Goal: Entertainment & Leisure: Browse casually

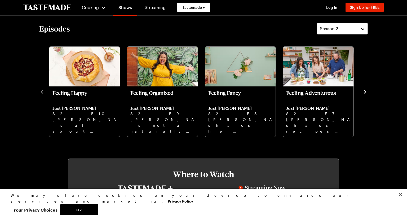
scroll to position [166, 0]
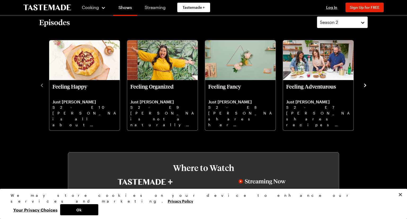
click at [364, 82] on button "navigate to next item" at bounding box center [365, 85] width 5 height 6
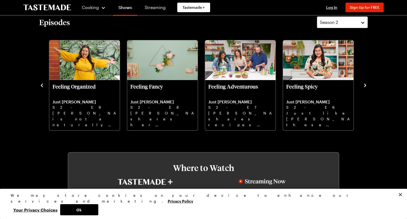
click at [364, 82] on button "navigate to next item" at bounding box center [365, 85] width 5 height 6
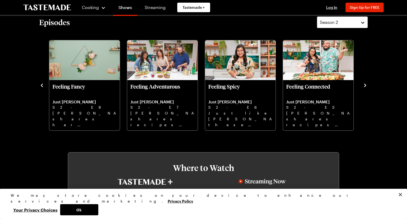
click at [364, 82] on button "navigate to next item" at bounding box center [365, 85] width 5 height 6
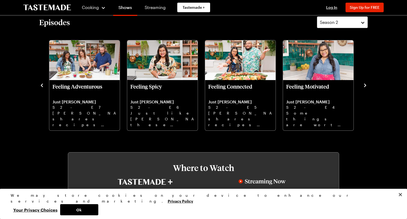
click at [364, 82] on button "navigate to next item" at bounding box center [365, 85] width 5 height 6
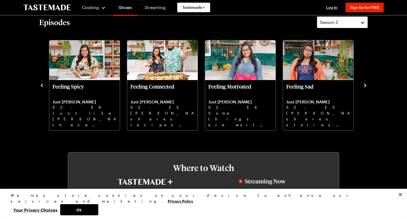
click at [364, 82] on button "navigate to next item" at bounding box center [365, 85] width 5 height 6
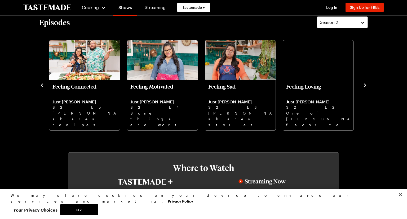
click at [364, 82] on button "navigate to next item" at bounding box center [365, 85] width 5 height 6
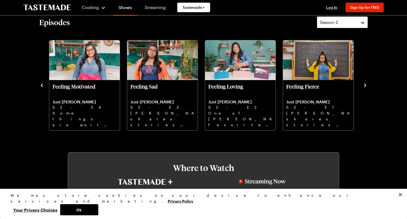
click at [364, 82] on button "navigate to next item" at bounding box center [365, 85] width 5 height 6
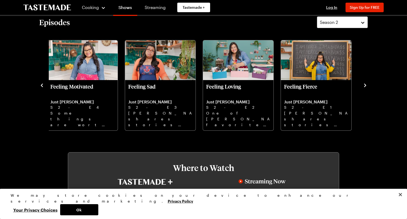
click at [364, 82] on button "navigate to next item" at bounding box center [365, 85] width 5 height 6
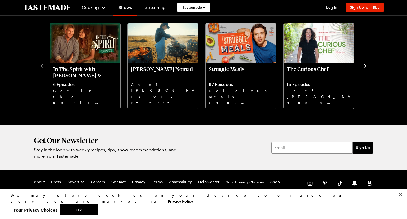
scroll to position [625, 0]
